Goal: Task Accomplishment & Management: Manage account settings

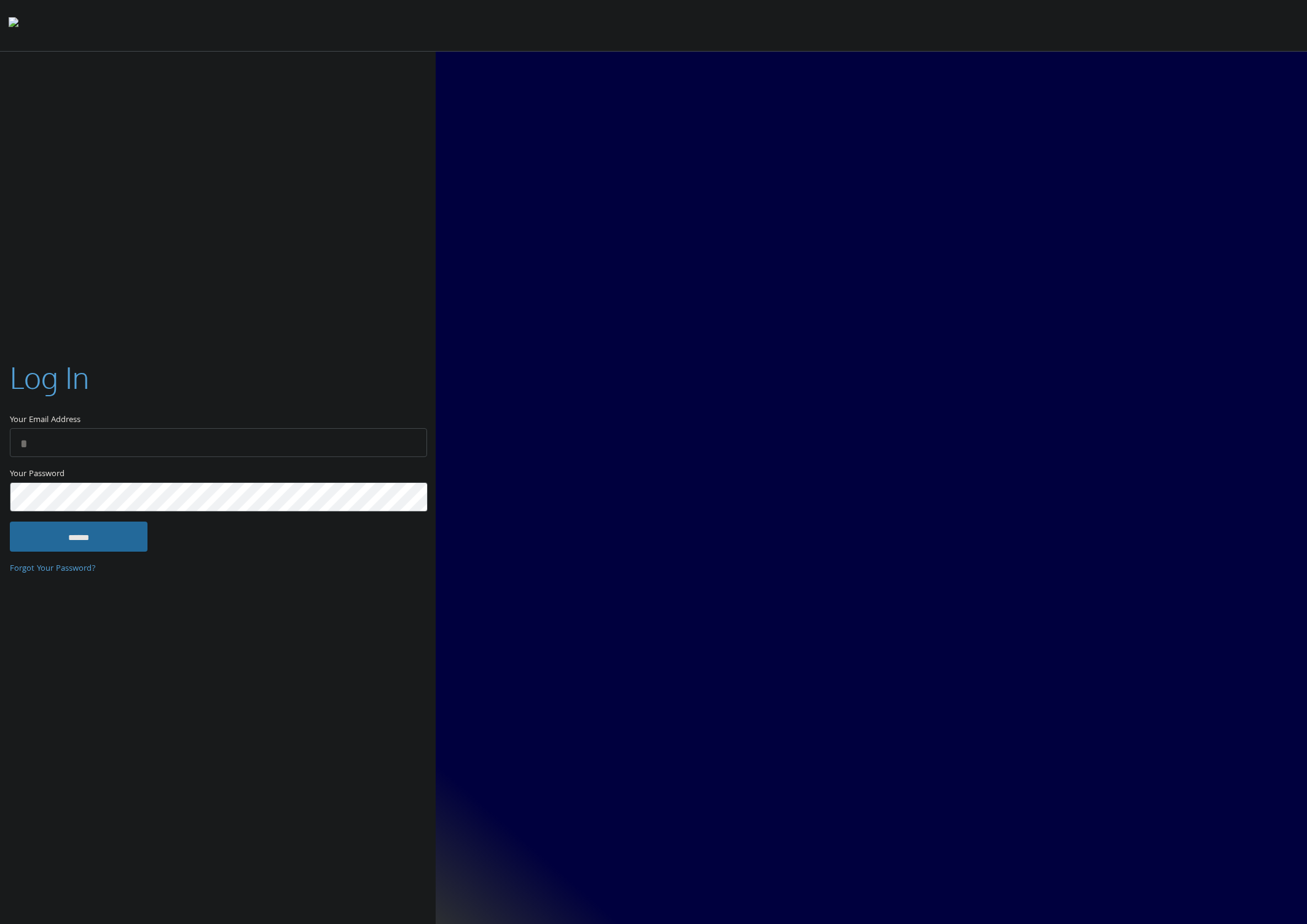
type input "**********"
click at [54, 526] on input "******" at bounding box center [78, 536] width 137 height 30
click at [81, 539] on input "******" at bounding box center [78, 536] width 137 height 30
